Goal: Task Accomplishment & Management: Manage account settings

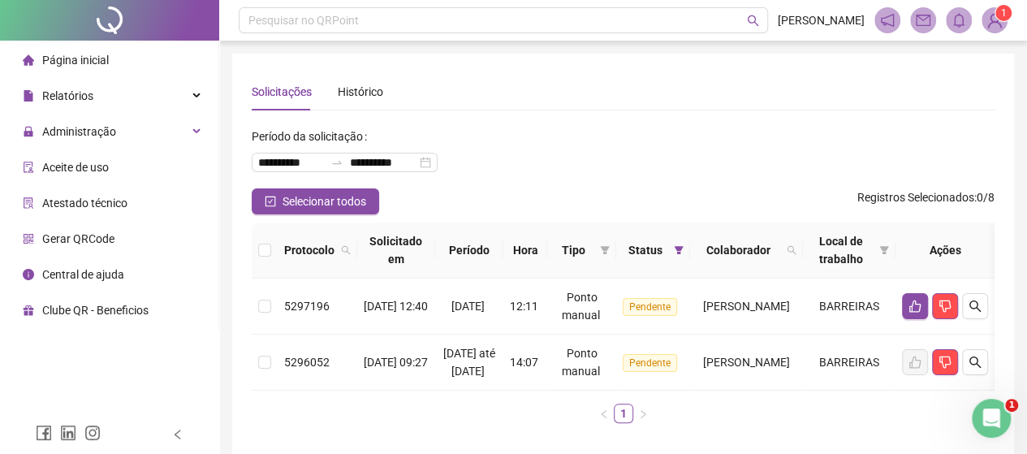
click at [111, 58] on li "Página inicial" at bounding box center [109, 60] width 212 height 32
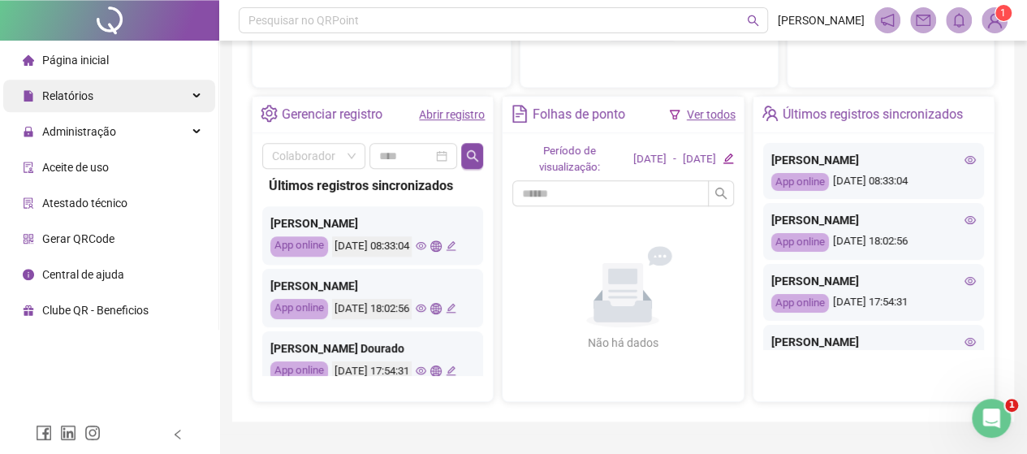
click at [143, 91] on div "Relatórios" at bounding box center [109, 96] width 212 height 32
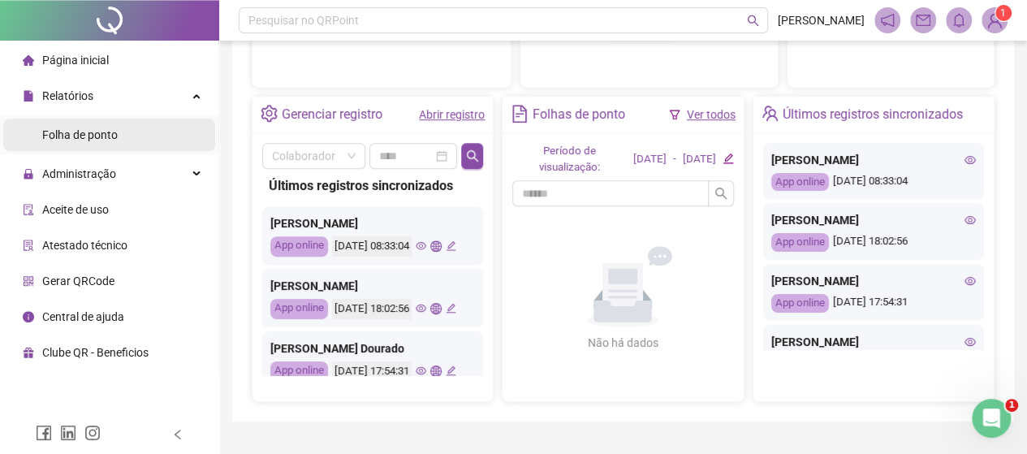
drag, startPoint x: 133, startPoint y: 144, endPoint x: 5, endPoint y: 32, distance: 170.3
click at [133, 144] on li "Folha de ponto" at bounding box center [109, 135] width 212 height 32
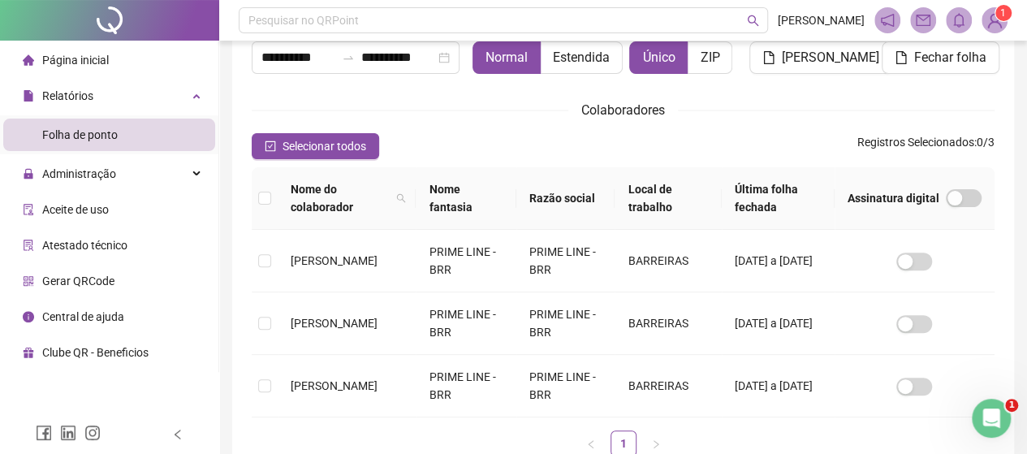
scroll to position [106, 0]
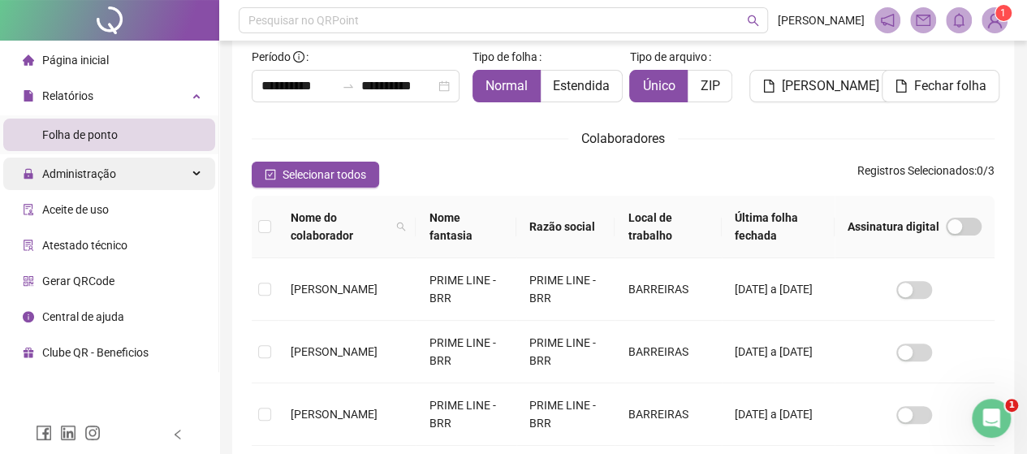
click at [65, 175] on span "Administração" at bounding box center [79, 173] width 74 height 13
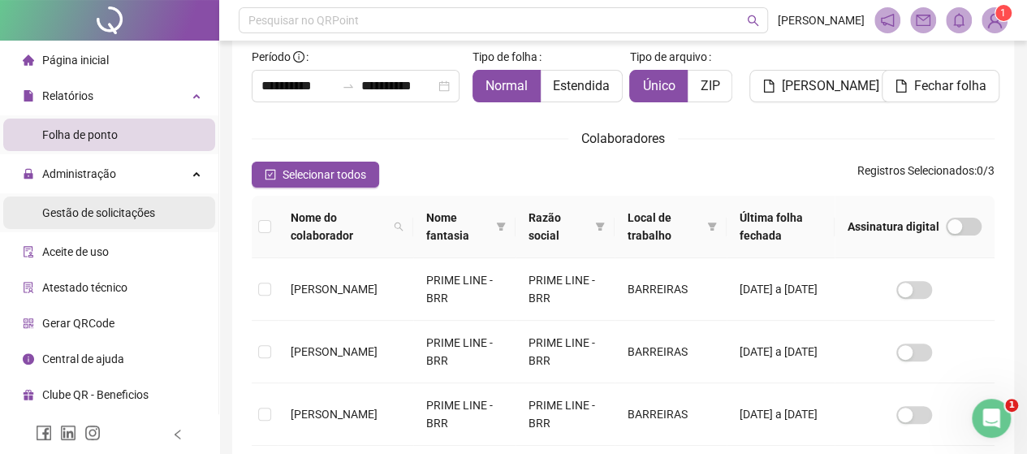
click at [153, 221] on li "Gestão de solicitações" at bounding box center [109, 213] width 212 height 32
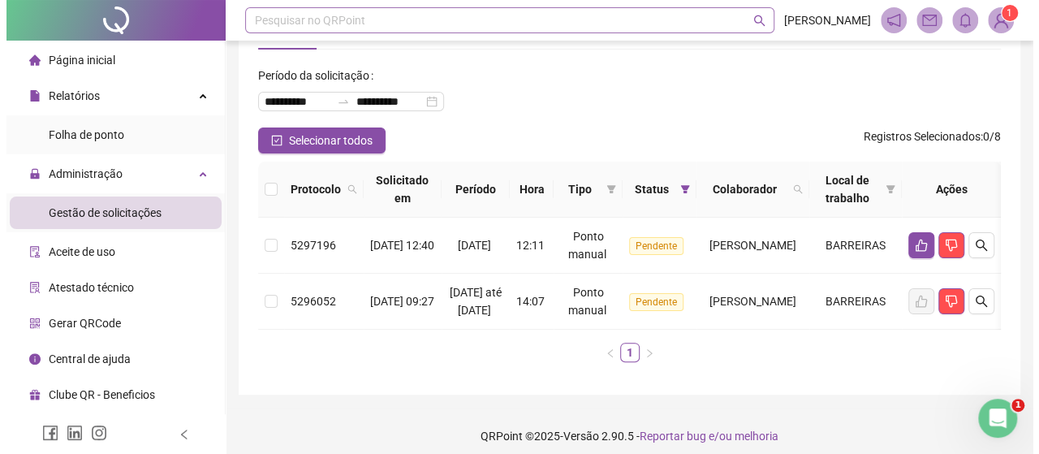
scroll to position [101, 0]
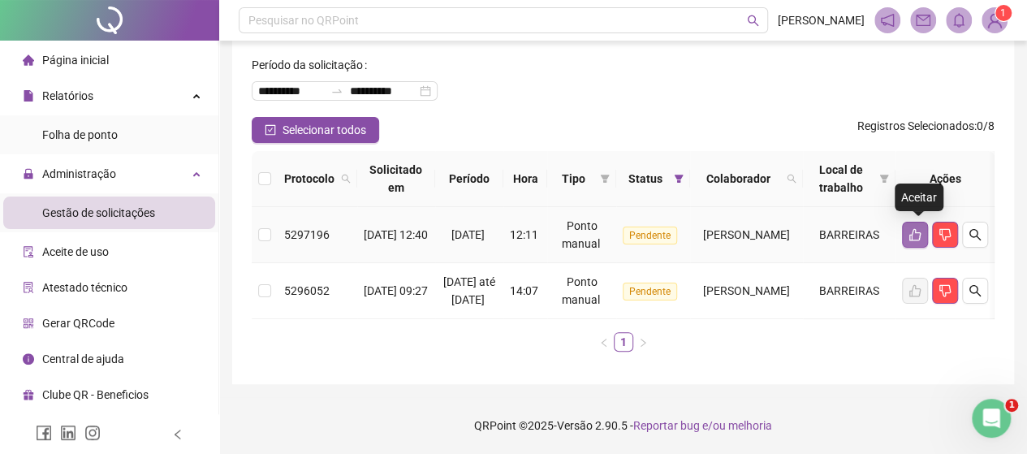
click at [916, 229] on icon "like" at bounding box center [914, 235] width 11 height 12
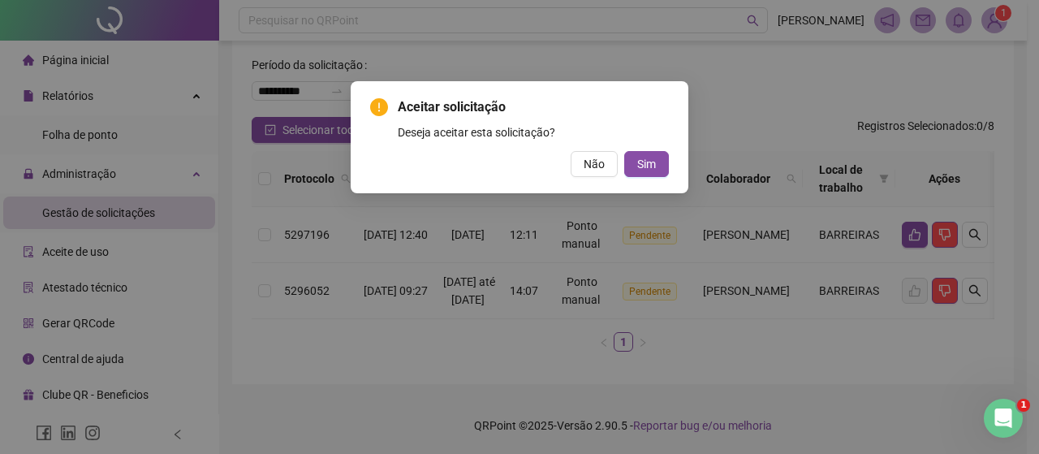
drag, startPoint x: 797, startPoint y: 76, endPoint x: 654, endPoint y: 92, distance: 143.0
click at [796, 76] on div "Aceitar solicitação Deseja aceitar esta solicitação? Não Sim" at bounding box center [519, 227] width 1039 height 454
click at [594, 171] on span "Não" at bounding box center [594, 164] width 21 height 18
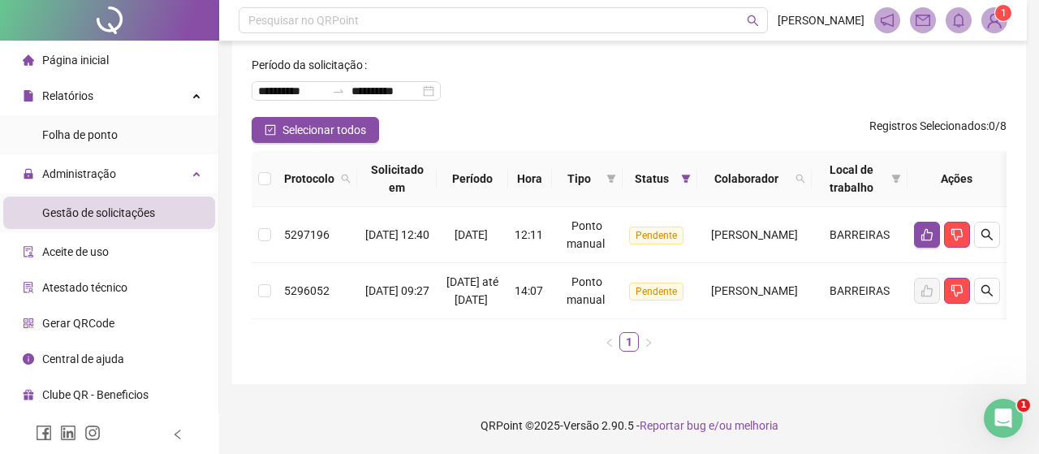
scroll to position [88, 0]
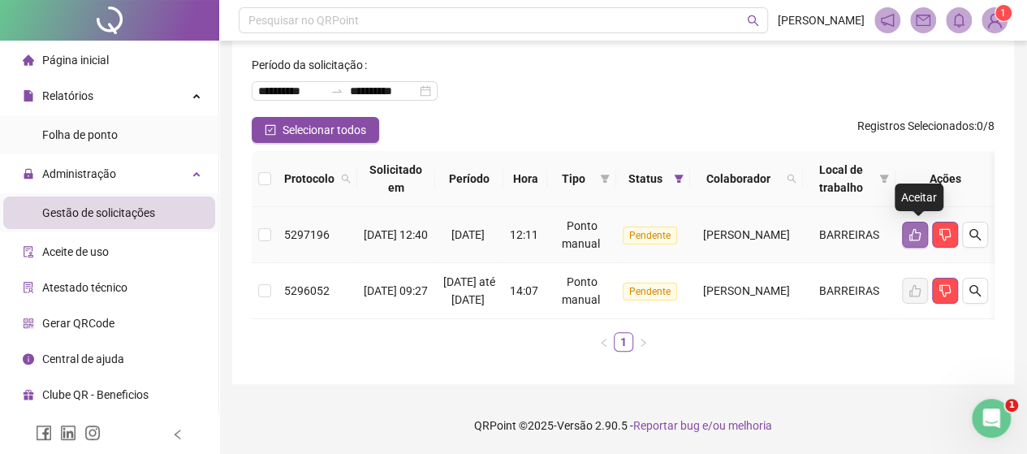
click at [920, 227] on button "button" at bounding box center [915, 235] width 26 height 26
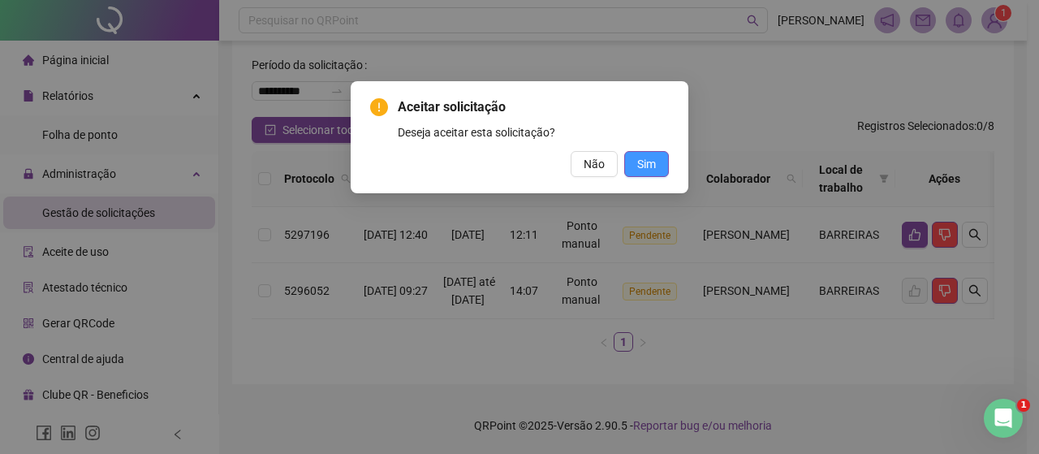
click at [653, 168] on span "Sim" at bounding box center [646, 164] width 19 height 18
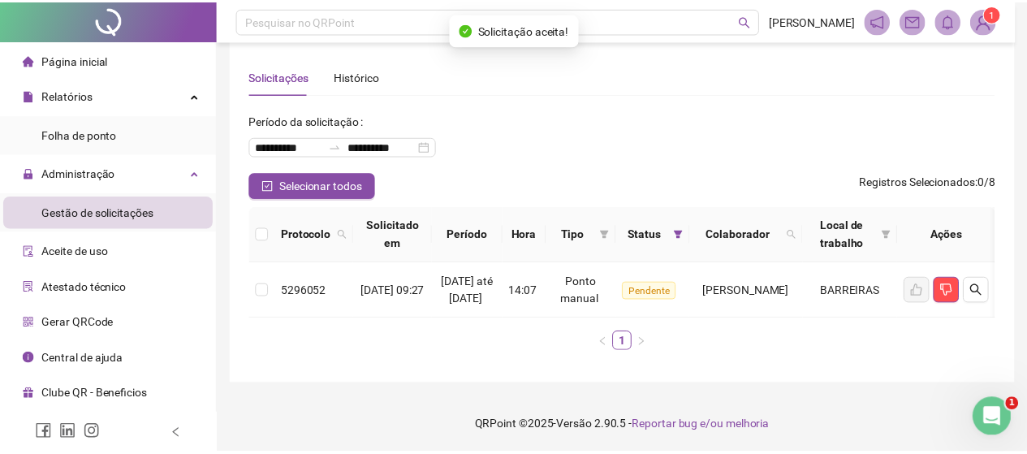
scroll to position [32, 0]
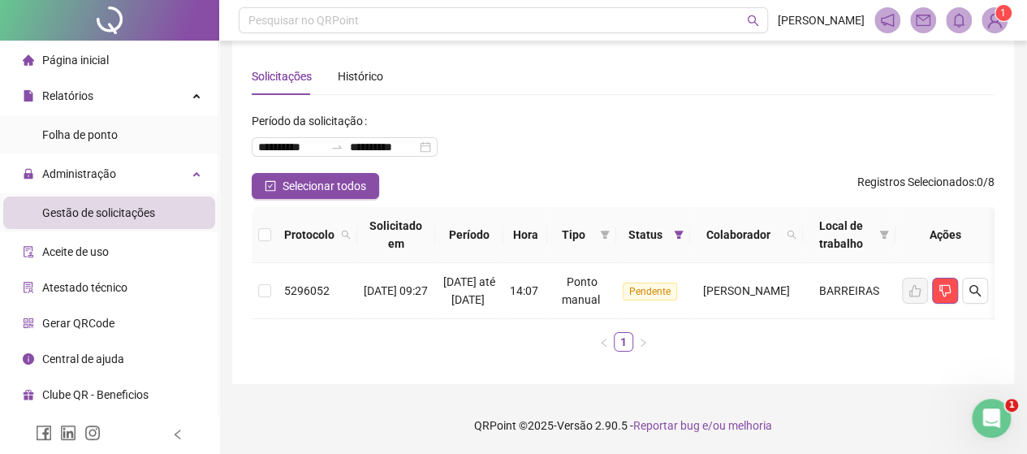
click at [75, 59] on span "Página inicial" at bounding box center [75, 60] width 67 height 13
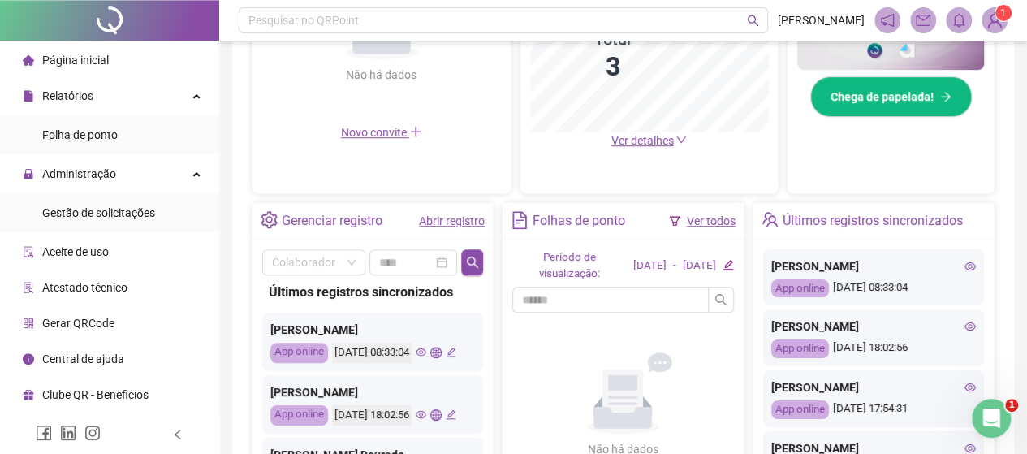
scroll to position [609, 0]
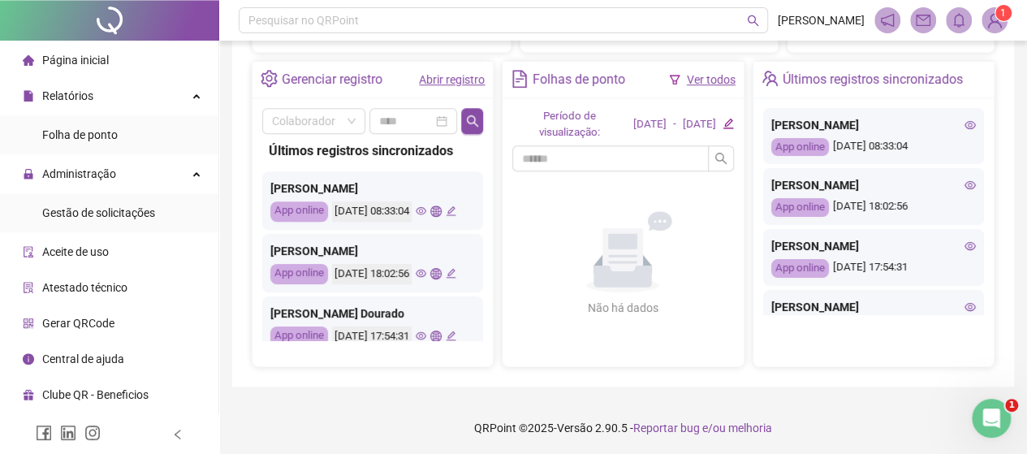
click at [50, 63] on span "Página inicial" at bounding box center [75, 60] width 67 height 13
click at [45, 58] on span "Página inicial" at bounding box center [75, 60] width 67 height 13
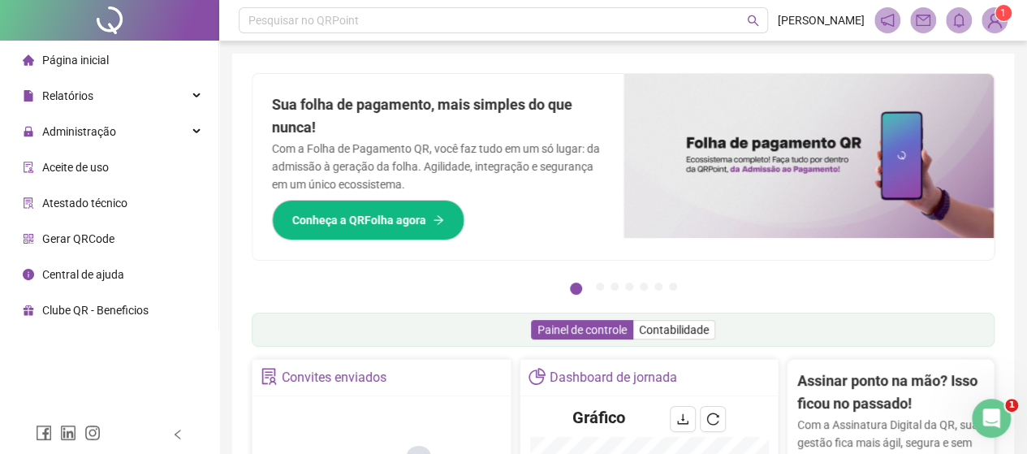
scroll to position [239, 0]
